Goal: Task Accomplishment & Management: Manage account settings

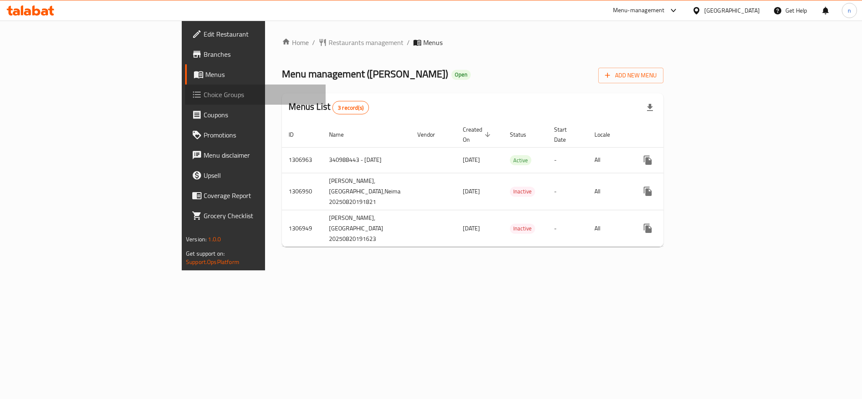
click at [204, 96] on span "Choice Groups" at bounding box center [261, 95] width 115 height 10
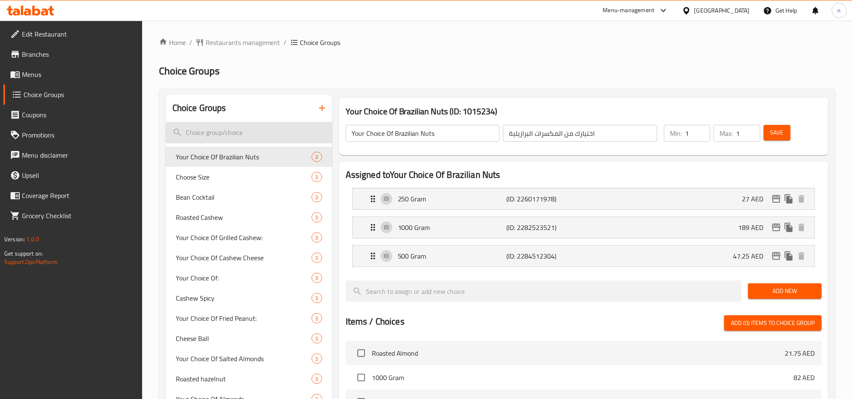
click at [196, 132] on input "search" at bounding box center [249, 132] width 167 height 21
paste input "Your Choice Of Almonds"
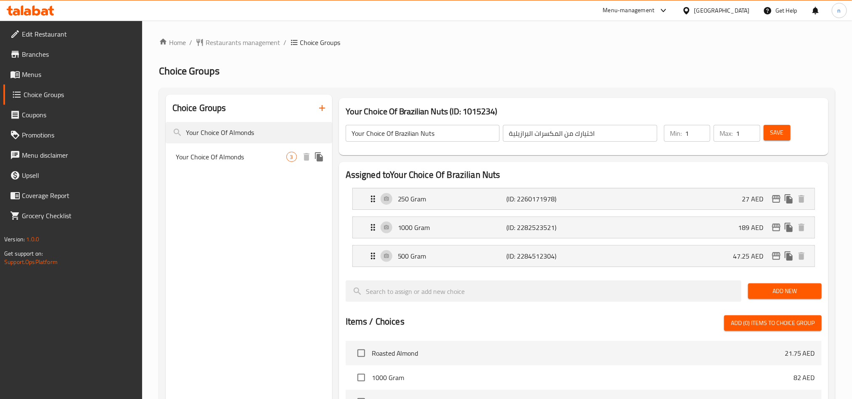
type input "Your Choice Of Almonds"
click at [195, 154] on span "Your Choice Of Almonds" at bounding box center [231, 157] width 111 height 10
type input "Your Choice Of Almonds"
type input "اختيارك من لوز"
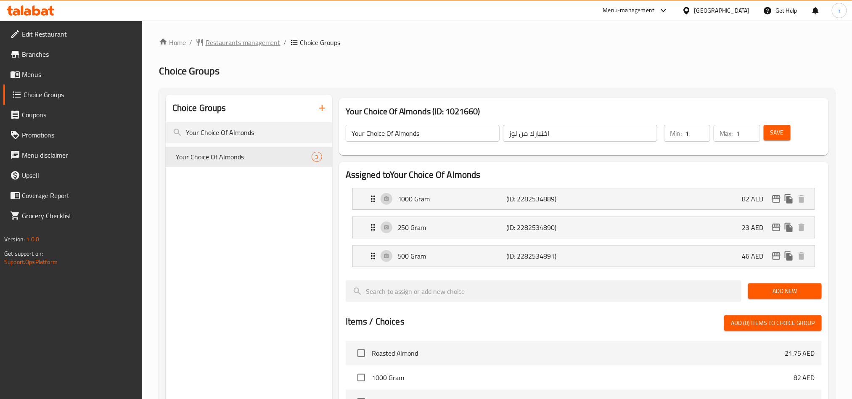
click at [259, 40] on span "Restaurants management" at bounding box center [243, 42] width 75 height 10
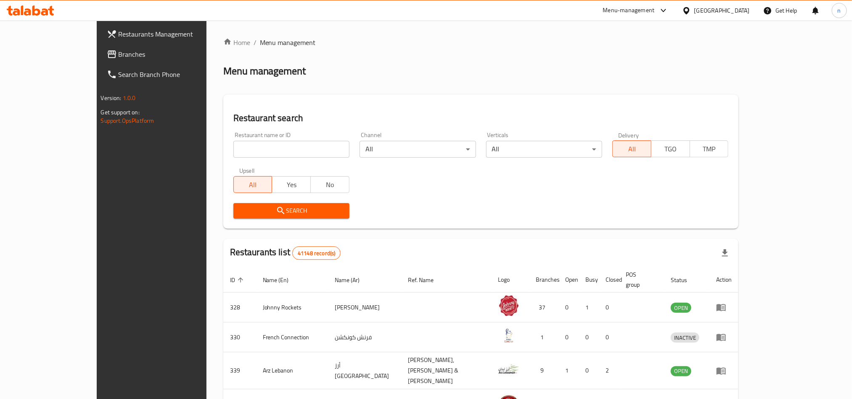
click at [233, 141] on input "search" at bounding box center [291, 149] width 116 height 17
paste input "704241"
type input "704241"
click button "Search" at bounding box center [291, 211] width 116 height 16
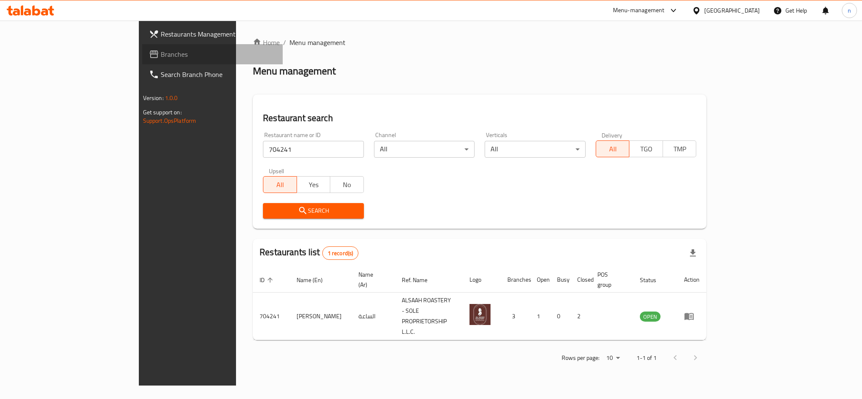
click at [161, 52] on span "Branches" at bounding box center [218, 54] width 115 height 10
